Goal: Task Accomplishment & Management: Manage account settings

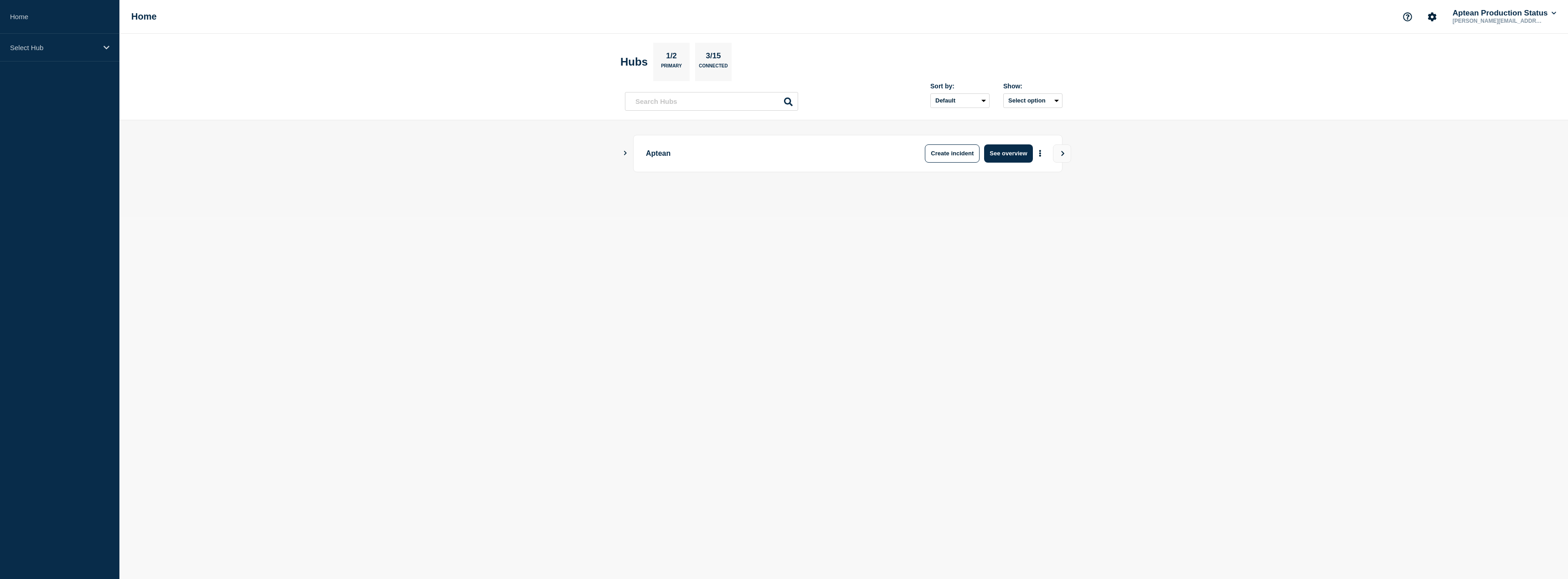
click at [627, 154] on icon "Show Connected Hubs" at bounding box center [625, 153] width 6 height 5
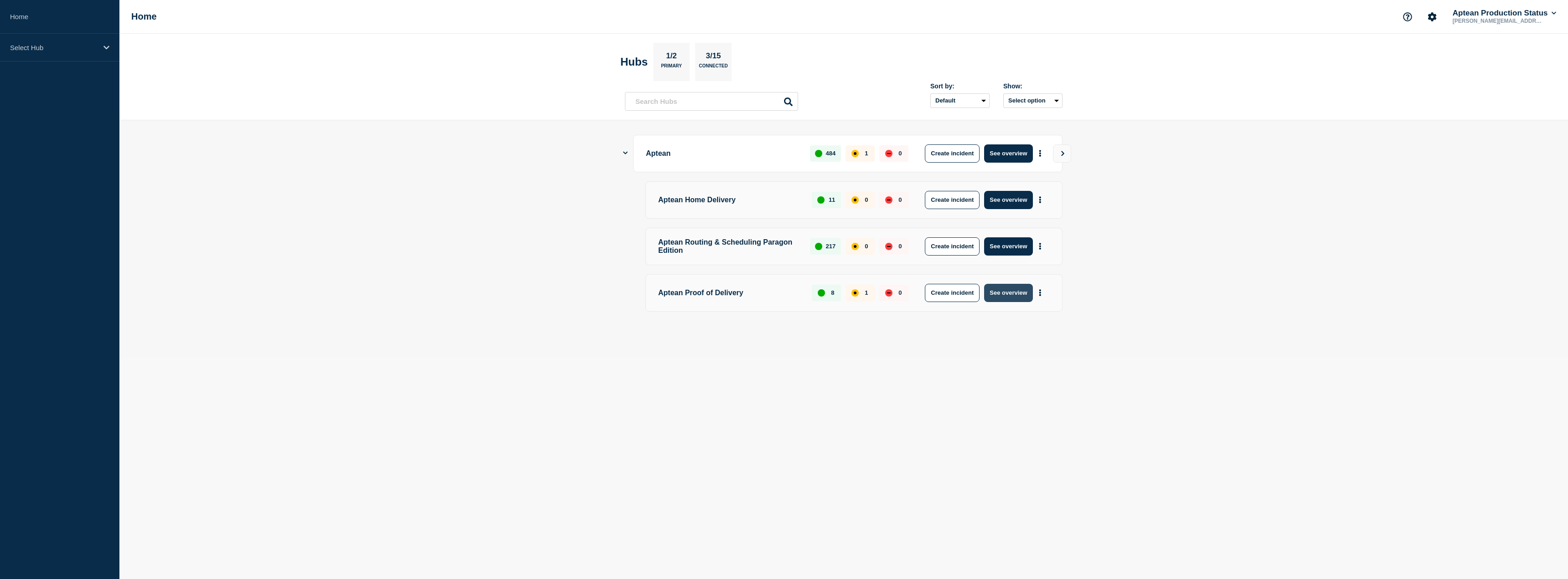
click at [1006, 299] on button "See overview" at bounding box center [1008, 293] width 48 height 18
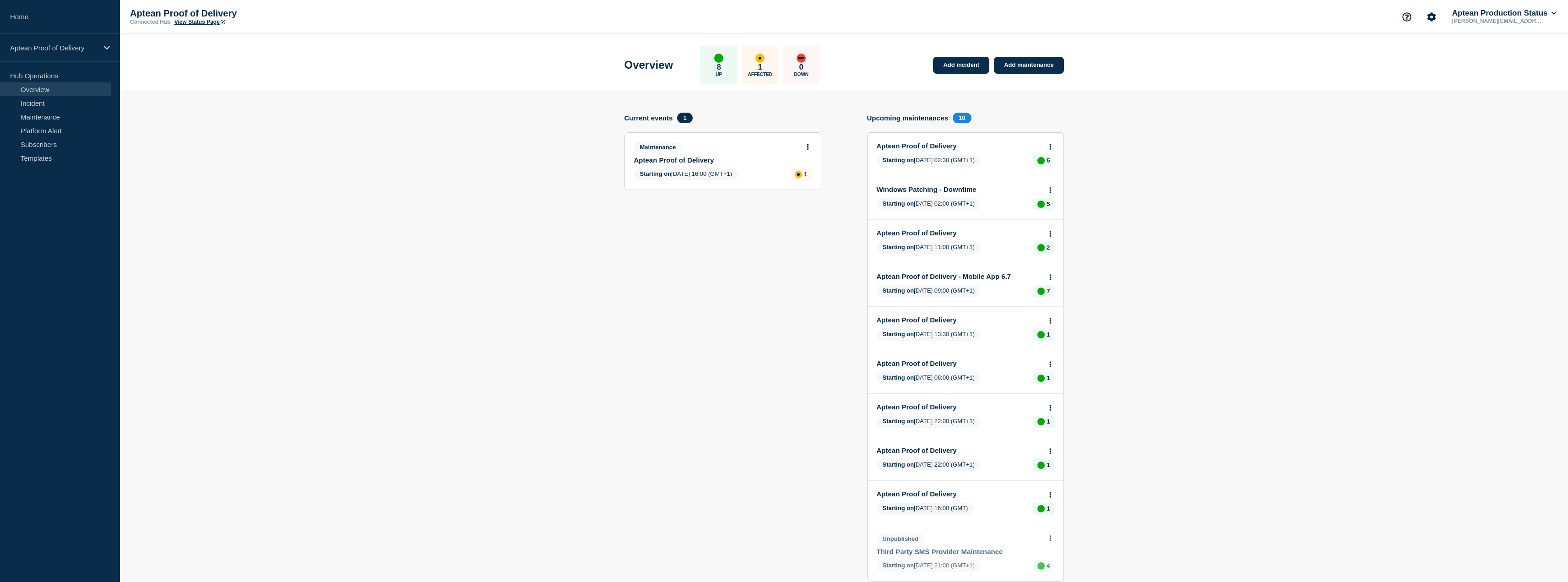
click at [680, 162] on link "Aptean Proof of Delivery" at bounding box center [716, 160] width 165 height 7
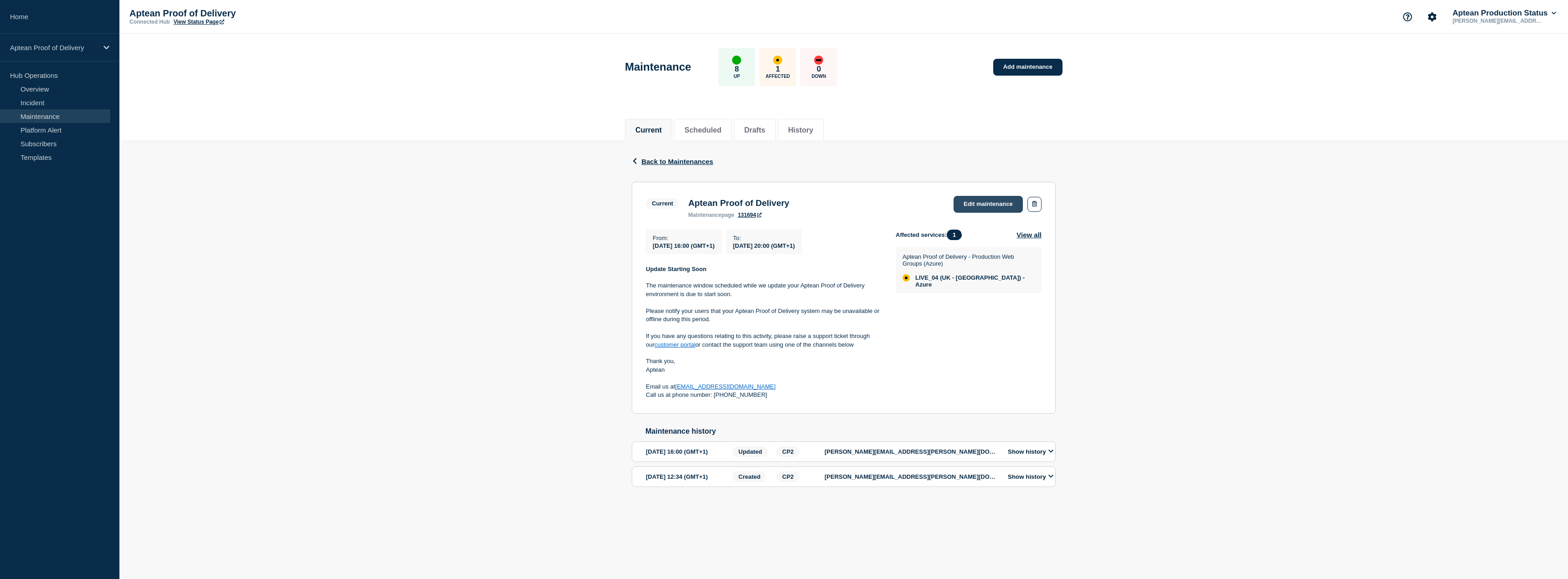
click at [990, 199] on link "Edit maintenance" at bounding box center [988, 204] width 69 height 17
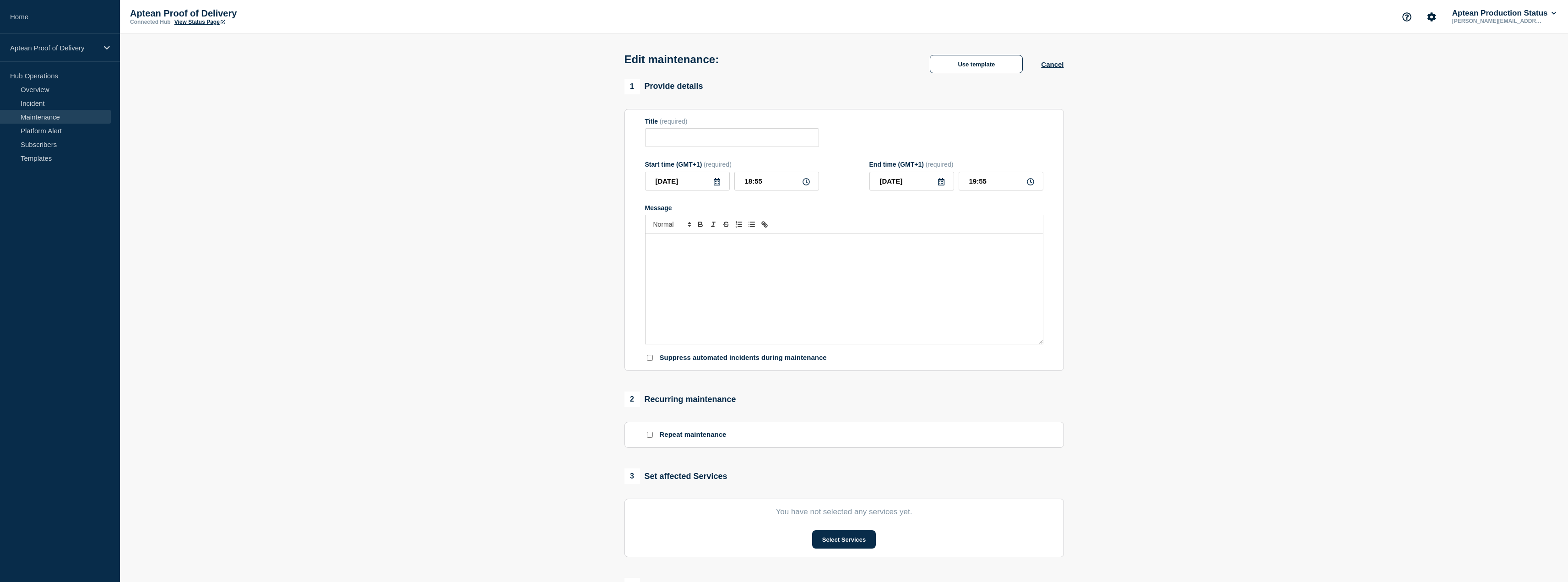
type input "Aptean Proof of Delivery"
type input "16:00"
type input "20:00"
checkbox input "true"
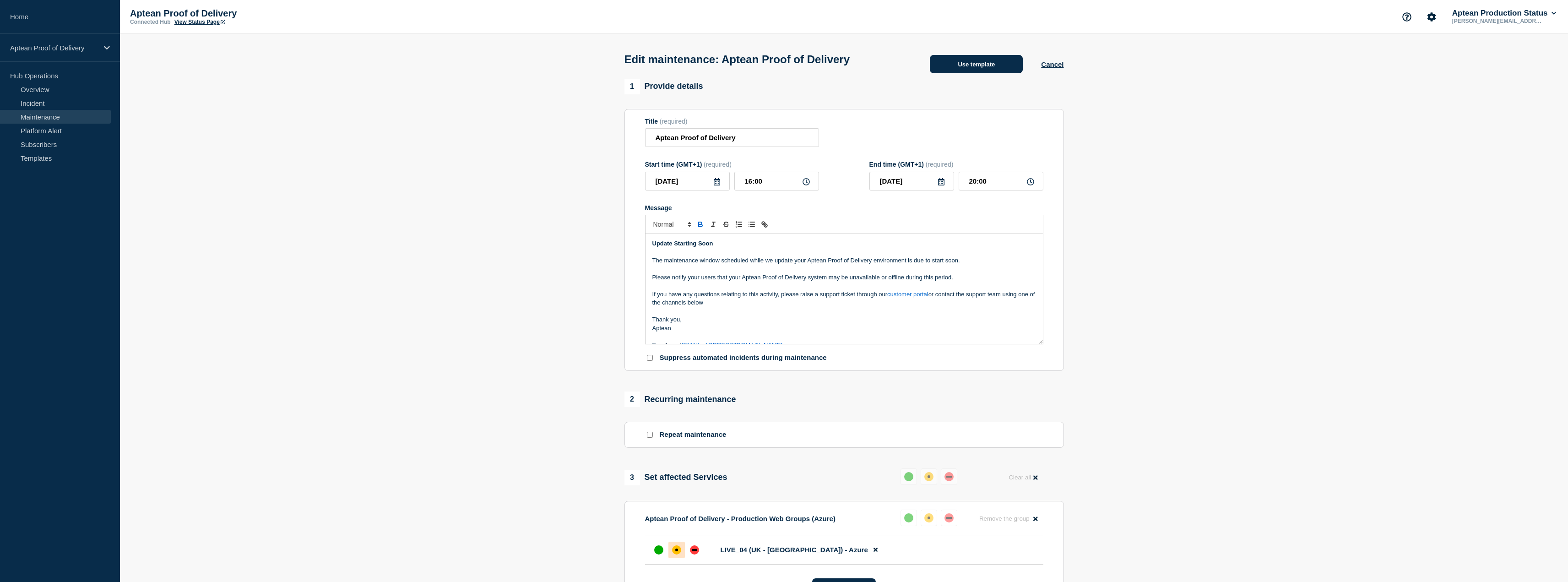
click at [988, 72] on button "Use template" at bounding box center [976, 64] width 93 height 18
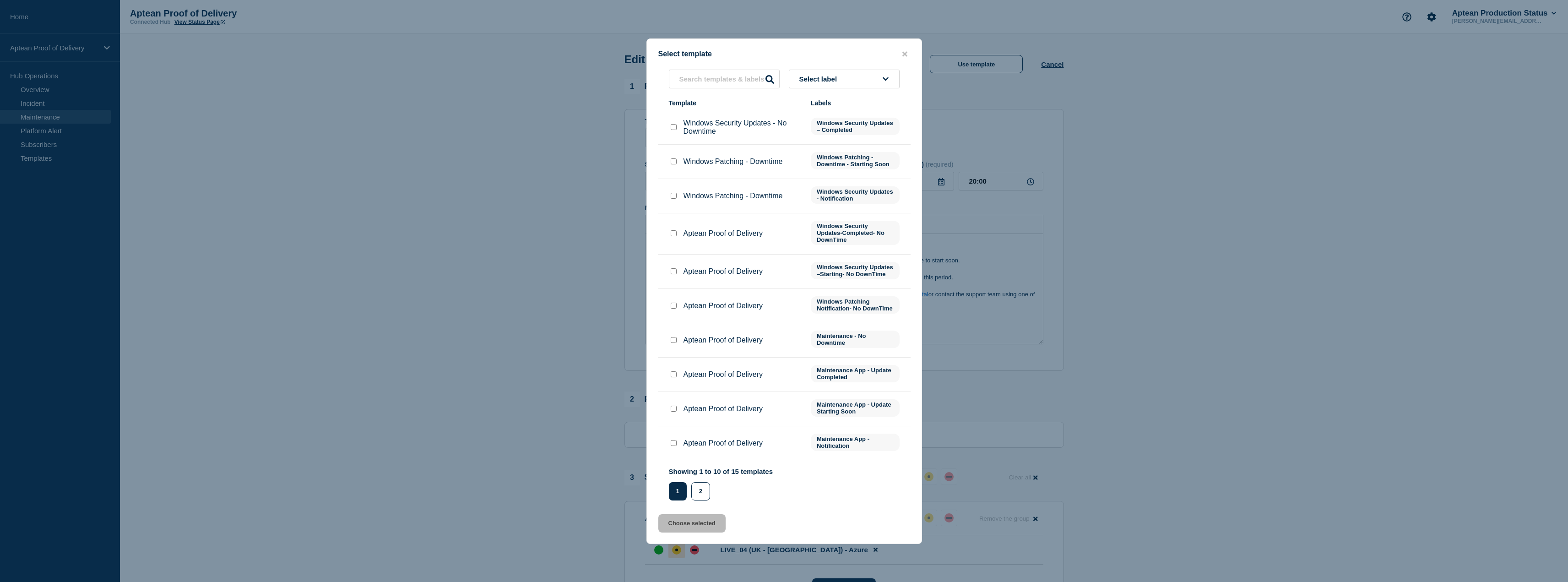
click at [676, 379] on div at bounding box center [673, 374] width 9 height 9
click at [671, 388] on li "Aptean Proof of Delivery Maintenance App - Update Completed" at bounding box center [784, 375] width 253 height 35
click at [671, 377] on input "Aptean Proof of Delivery checkbox" at bounding box center [674, 374] width 6 height 6
checkbox input "true"
click at [702, 526] on button "Choose selected" at bounding box center [691, 523] width 67 height 18
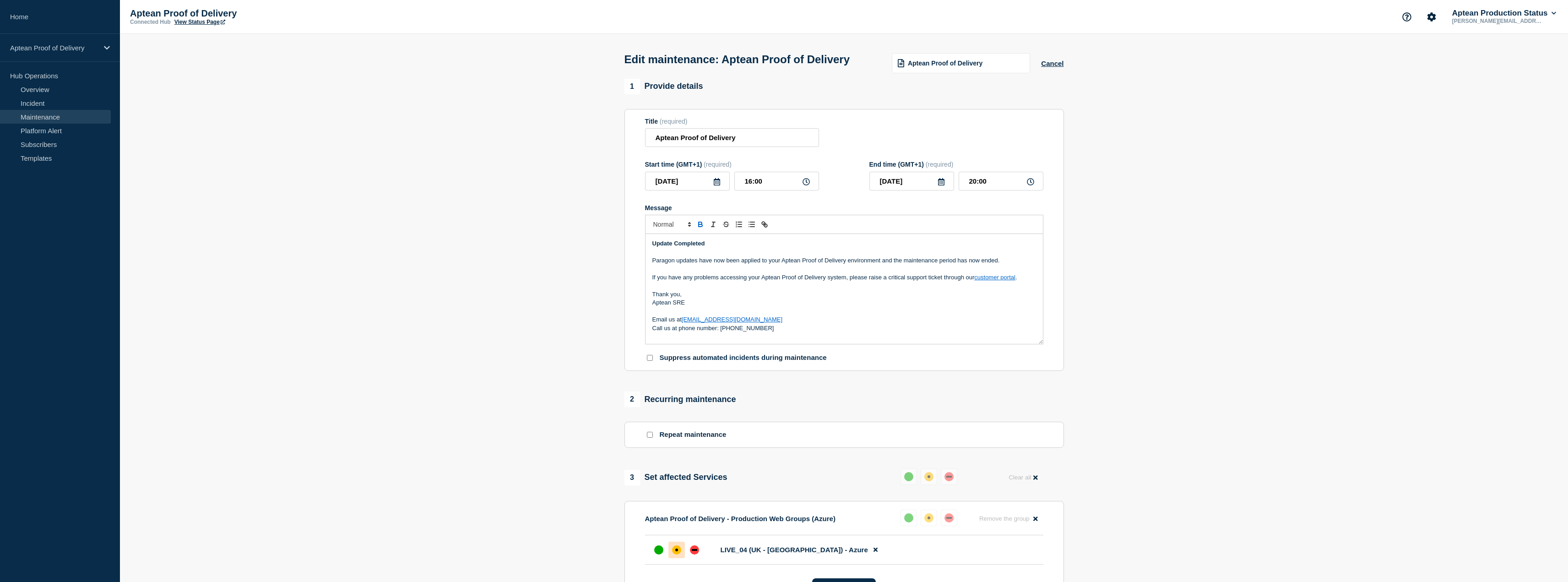
click at [728, 264] on p "Paragon updates have now been applied to your Aptean Proof of Delivery environm…" at bounding box center [844, 260] width 383 height 8
drag, startPoint x: 695, startPoint y: 318, endPoint x: 671, endPoint y: 320, distance: 24.1
click at [671, 307] on p "Aptean SRE" at bounding box center [844, 303] width 383 height 8
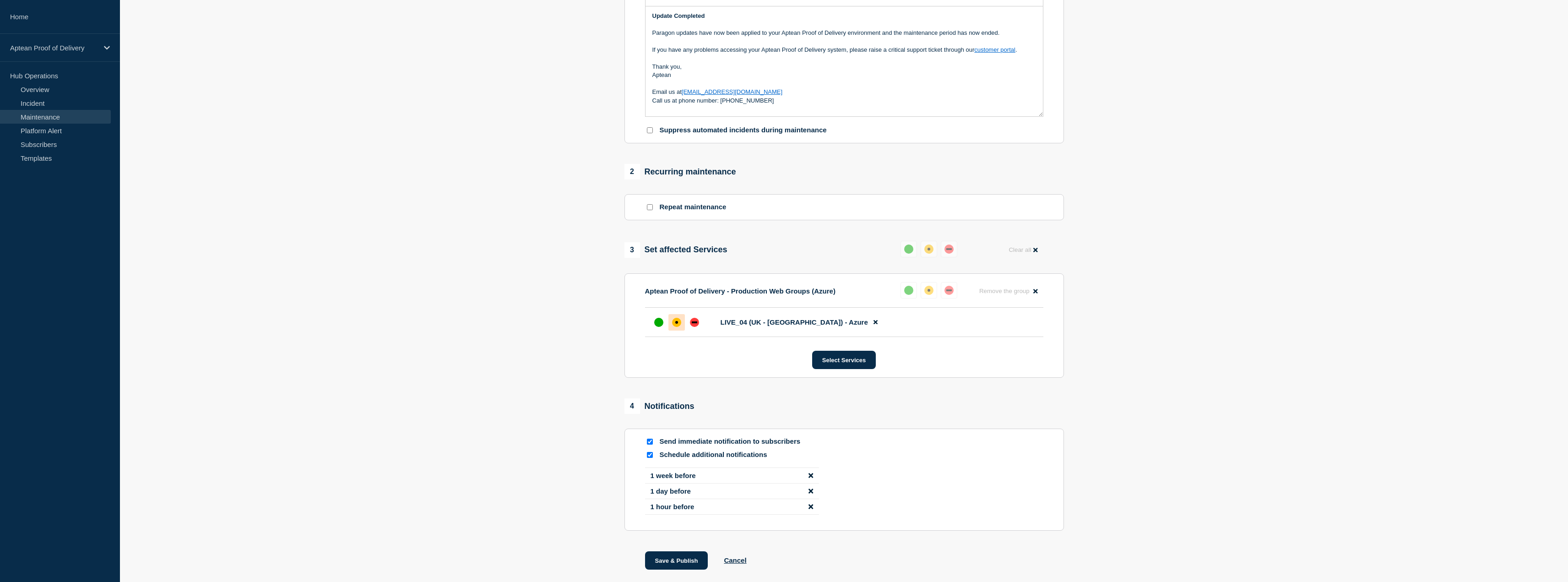
scroll to position [292, 0]
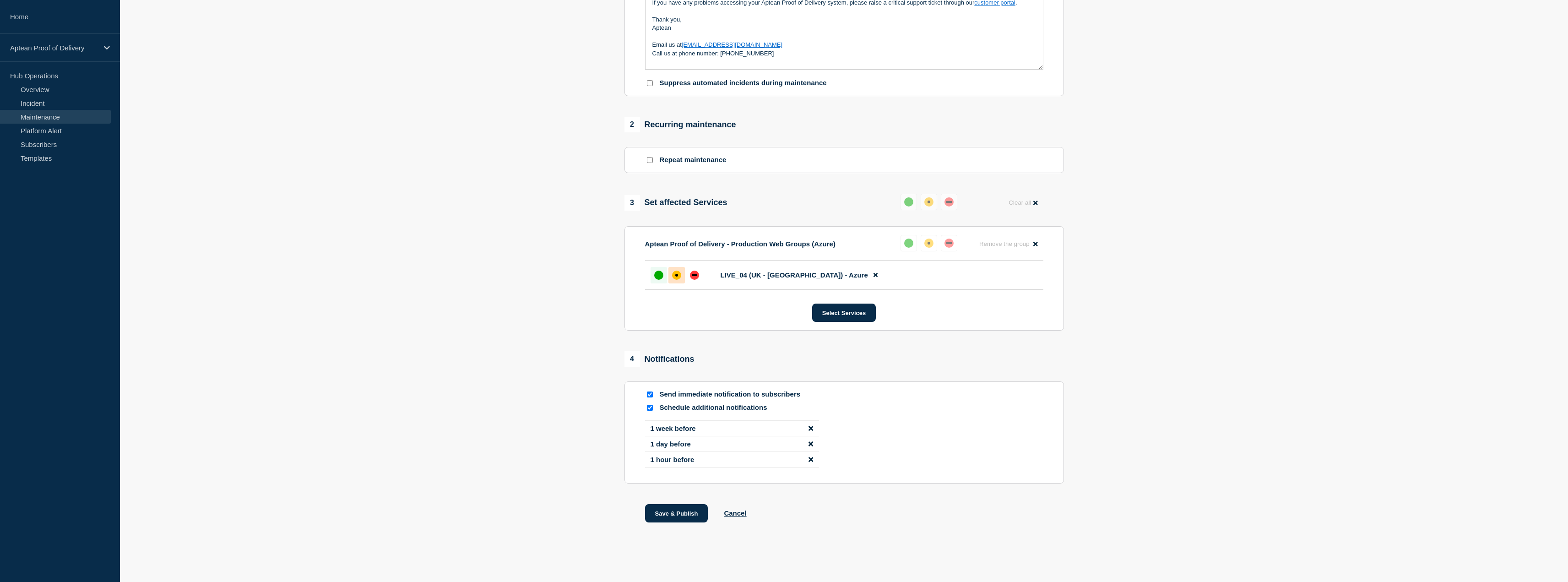
click at [654, 271] on div at bounding box center [659, 275] width 16 height 16
click at [674, 514] on button "Save & Publish" at bounding box center [676, 513] width 63 height 18
